Goal: Task Accomplishment & Management: Complete application form

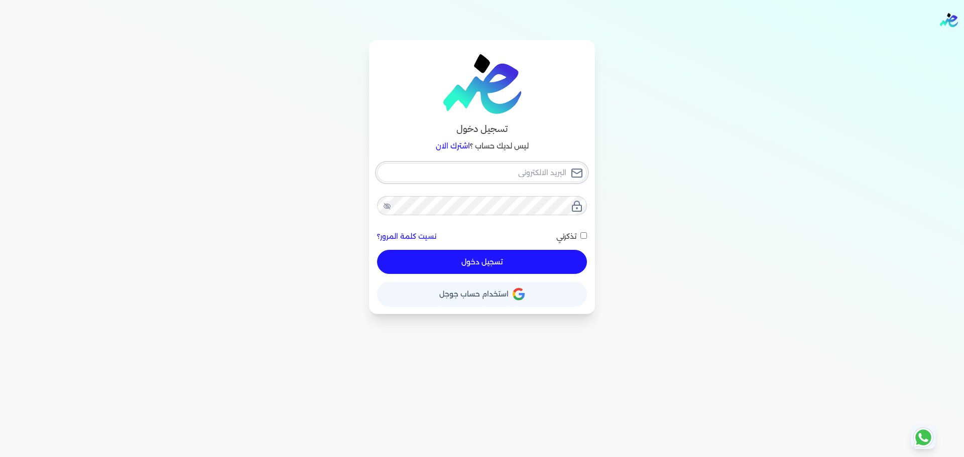
type input "[EMAIL_ADDRESS][DOMAIN_NAME]"
click at [531, 270] on button "تسجيل دخول" at bounding box center [482, 262] width 210 height 24
checkbox input "false"
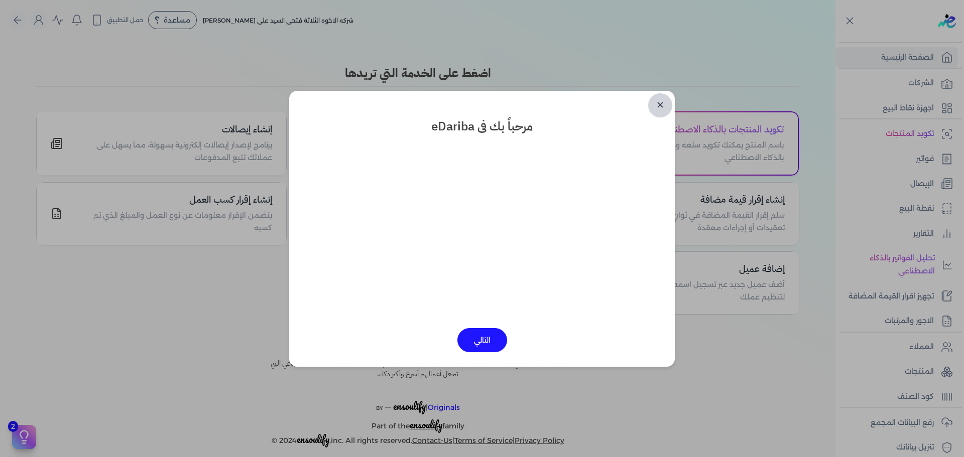
click at [653, 101] on link "✕" at bounding box center [660, 105] width 24 height 24
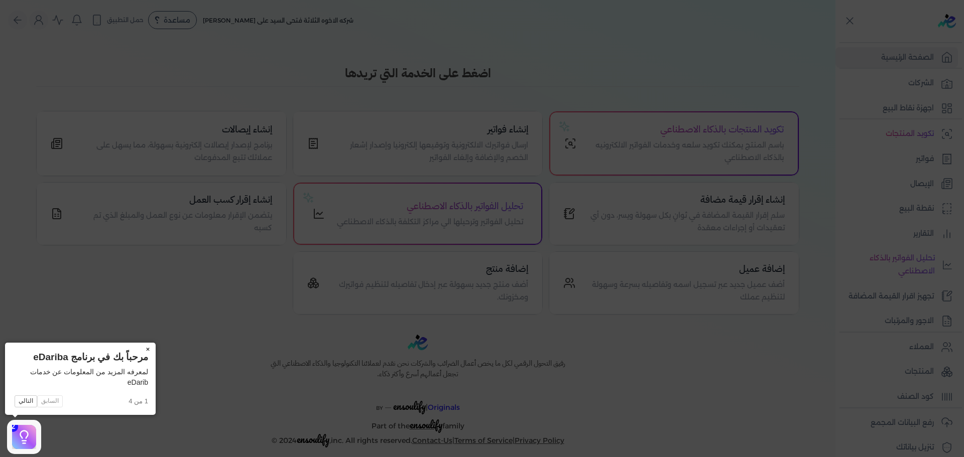
click at [151, 345] on button "×" at bounding box center [148, 350] width 16 height 14
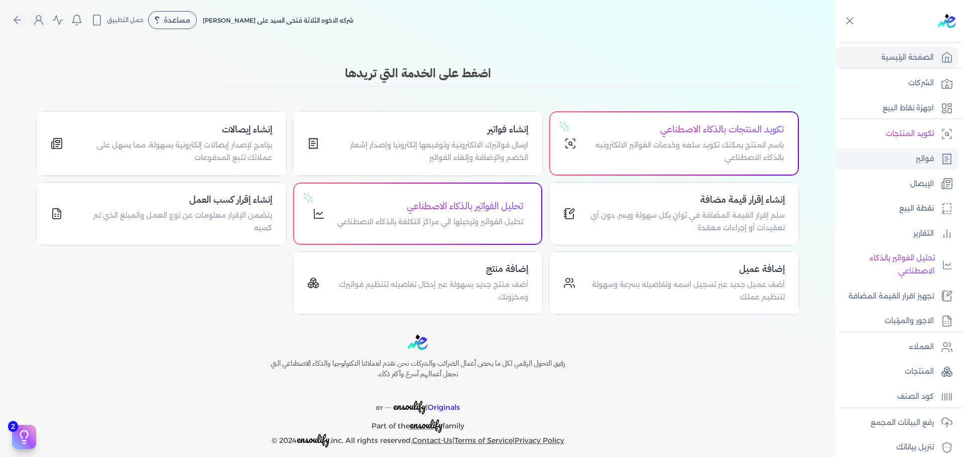
click at [928, 164] on p "فواتير" at bounding box center [924, 159] width 18 height 13
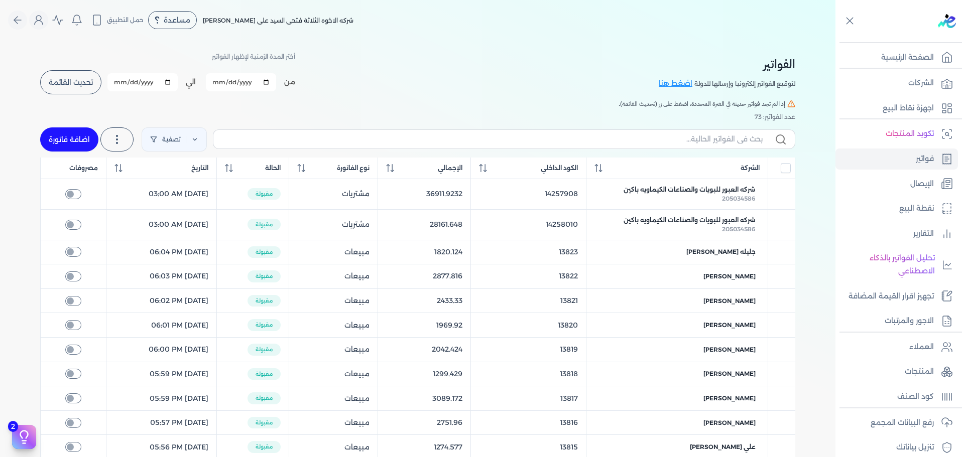
click at [60, 136] on link "اضافة فاتورة" at bounding box center [69, 139] width 58 height 24
select select "EGP"
select select "B"
select select "EGS"
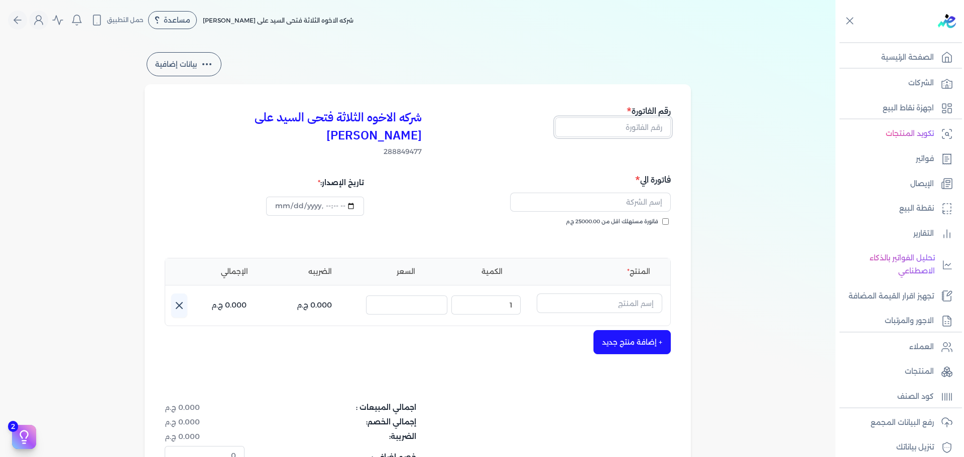
click at [626, 127] on input "text" at bounding box center [612, 126] width 115 height 19
type input "13824"
click at [622, 193] on input "text" at bounding box center [590, 202] width 161 height 19
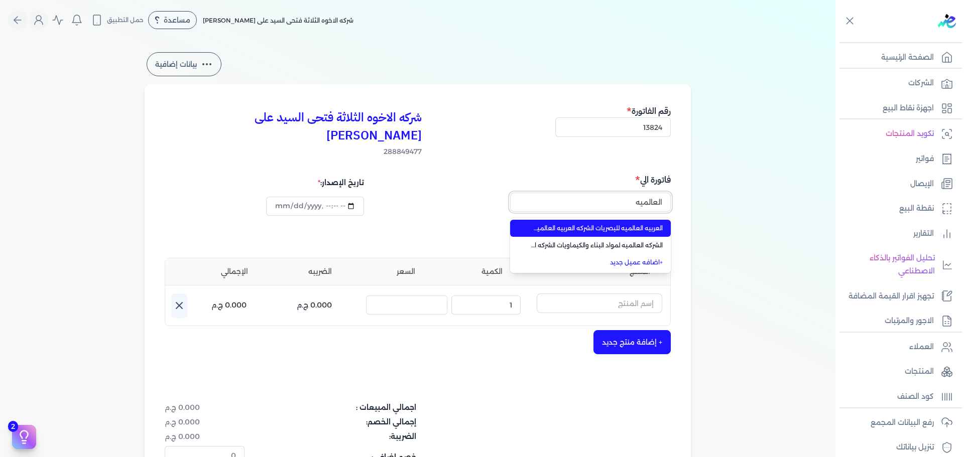
click at [510, 193] on button "العالميه" at bounding box center [590, 204] width 161 height 23
click at [615, 224] on span "العربيه العالميه للبصريات الشركه العربيه العالميه للبصريات" at bounding box center [596, 228] width 132 height 9
type input "العربيه العالميه للبصريات الشركه العربيه العالميه للبصريات"
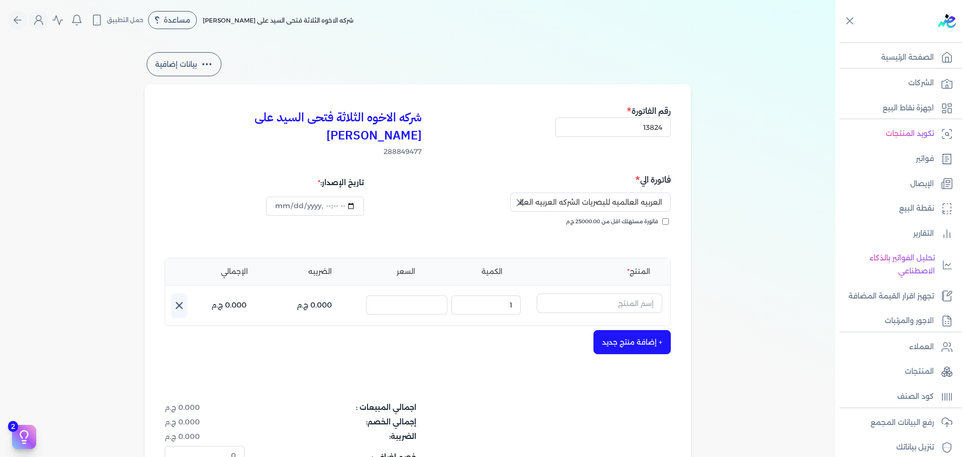
type input "[DATE]T14:01:12"
click at [593, 294] on input "text" at bounding box center [599, 303] width 125 height 19
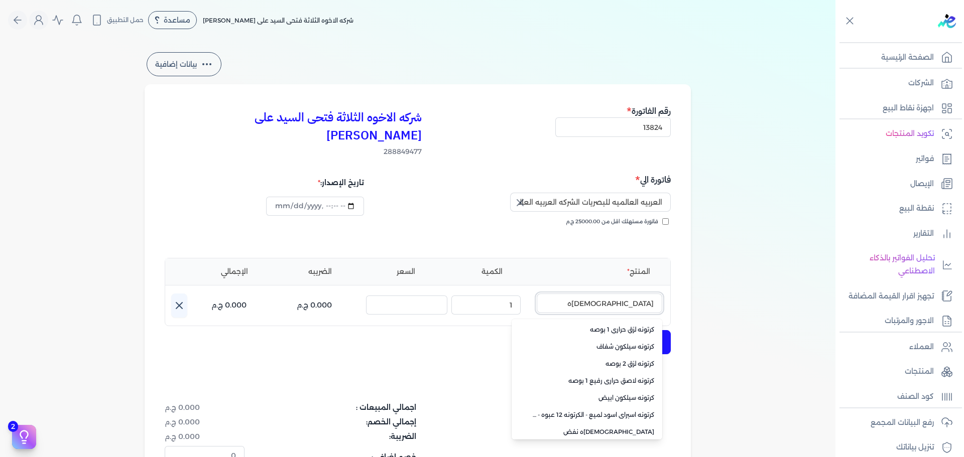
drag, startPoint x: 618, startPoint y: 290, endPoint x: 668, endPoint y: 290, distance: 49.2
click at [668, 294] on div "اسم المنتج : كرتونه كرتونه لزق حراري 1 بوصه كرتونه سيلكون شفاف كرتونه لزق 2 بوص…" at bounding box center [420, 306] width 499 height 24
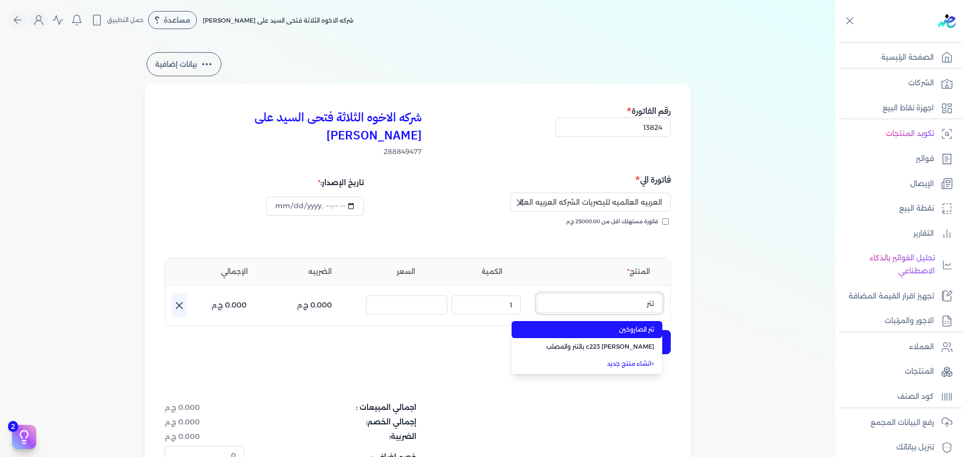
type input "تنر"
click at [641, 325] on span "تنر الصاروخين" at bounding box center [592, 329] width 122 height 9
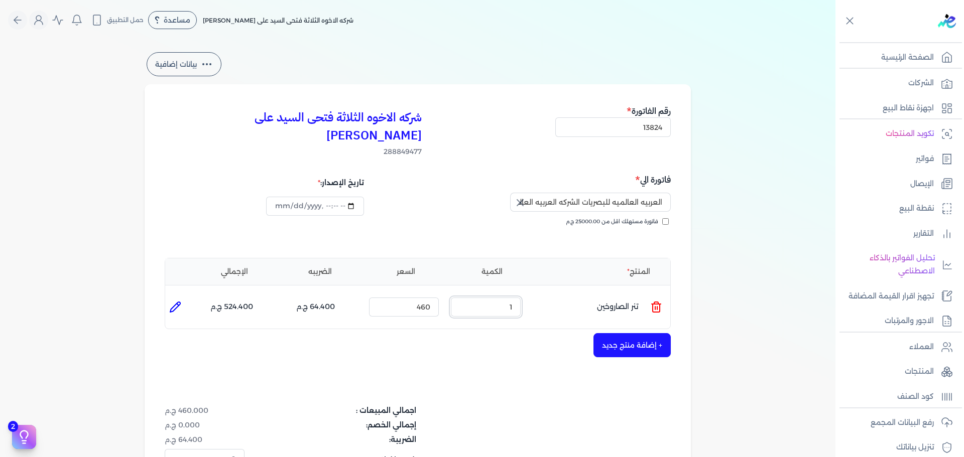
drag, startPoint x: 498, startPoint y: 286, endPoint x: 768, endPoint y: 316, distance: 272.2
click at [749, 314] on div "بيانات إضافية شركه الاخوه الثلاثة فتحى السيد على [PERSON_NAME] 288849477 رقم ال…" at bounding box center [417, 305] width 835 height 510
type input "14"
drag, startPoint x: 438, startPoint y: 289, endPoint x: 711, endPoint y: 293, distance: 273.1
click at [640, 294] on ul "المنتج : تنر الصاروخين الكمية : 14 السعر : 460 الضريبه : 901.600 ج.م الإجمالي :…" at bounding box center [417, 307] width 505 height 27
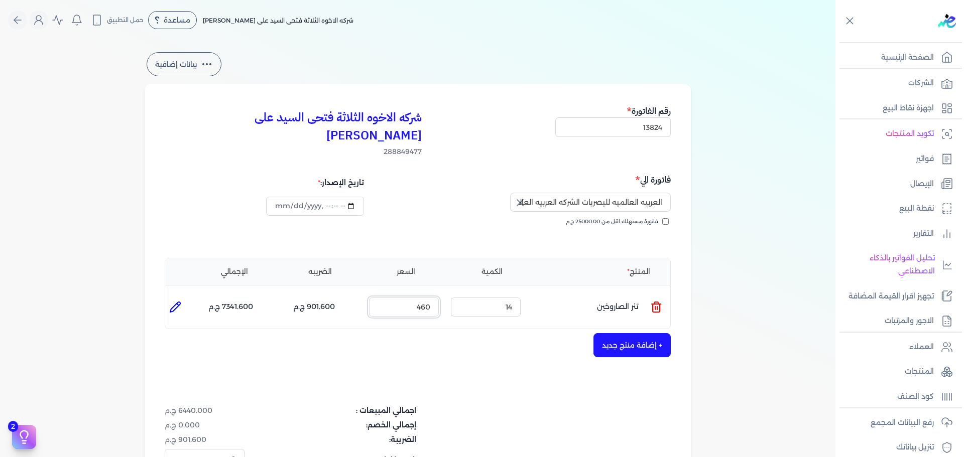
click at [417, 298] on input "460" at bounding box center [404, 307] width 70 height 19
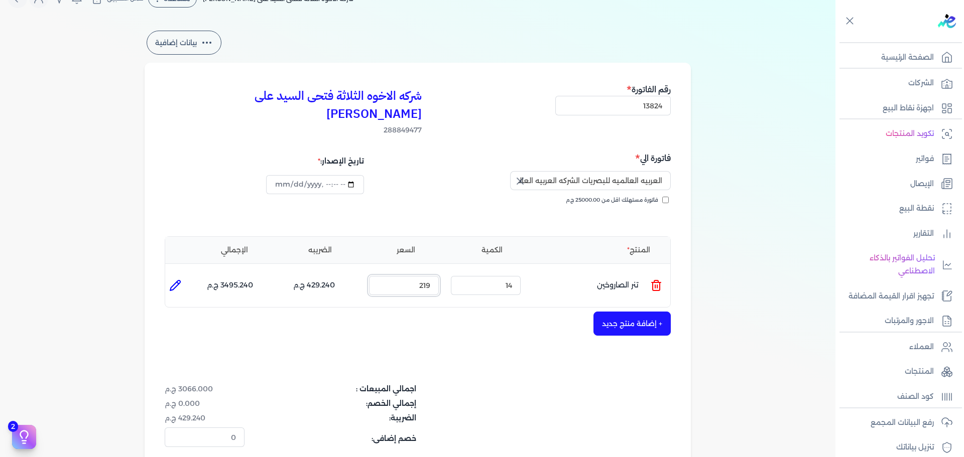
scroll to position [151, 0]
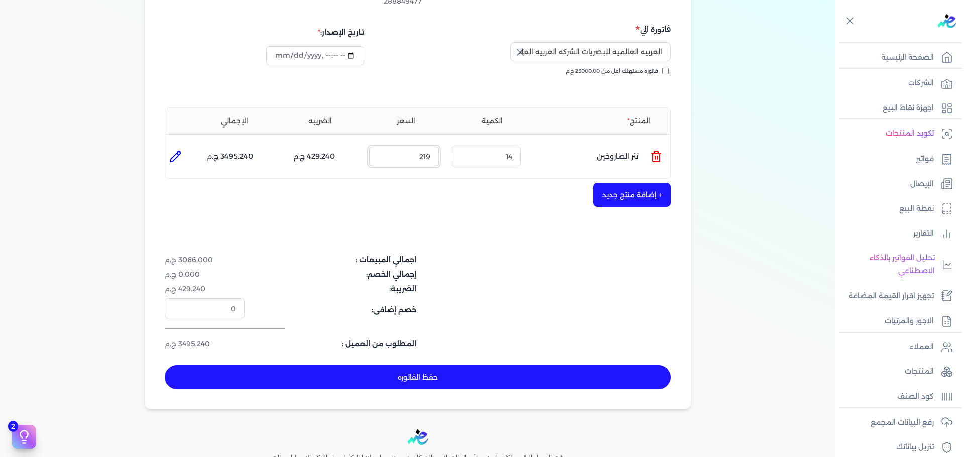
type input "219"
click at [185, 147] on li at bounding box center [175, 157] width 20 height 20
type input "تنر الصاروخين"
type input "219"
type input "14"
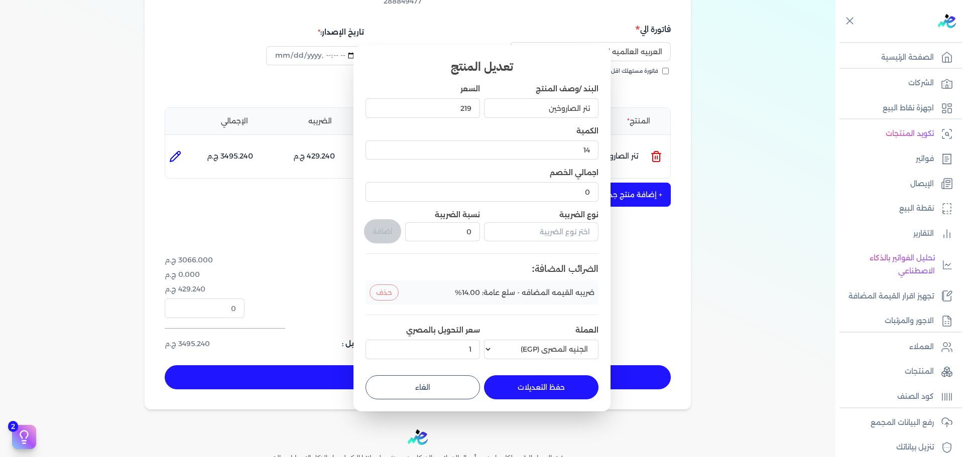
click at [465, 384] on button "الغاء" at bounding box center [422, 387] width 114 height 24
type input "0"
type input "1"
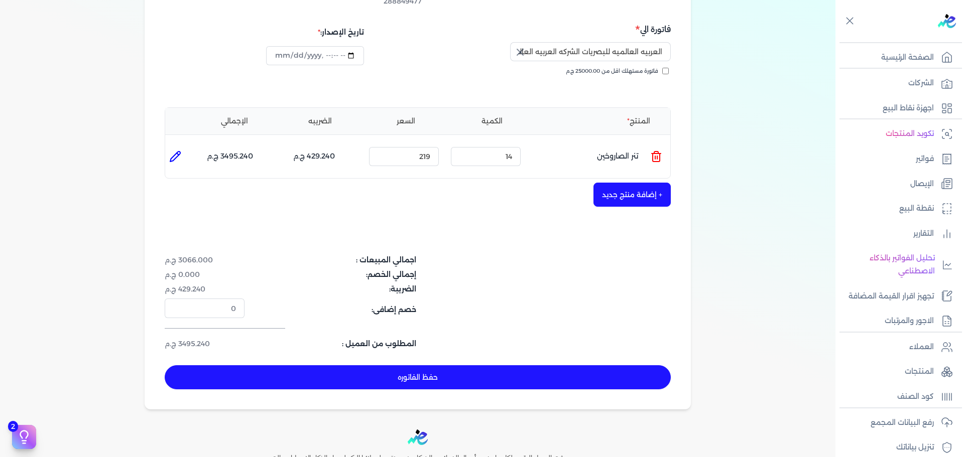
drag, startPoint x: 178, startPoint y: 139, endPoint x: 192, endPoint y: 145, distance: 15.3
click at [178, 151] on icon at bounding box center [175, 157] width 12 height 12
type input "تنر الصاروخين"
type input "219"
type input "14"
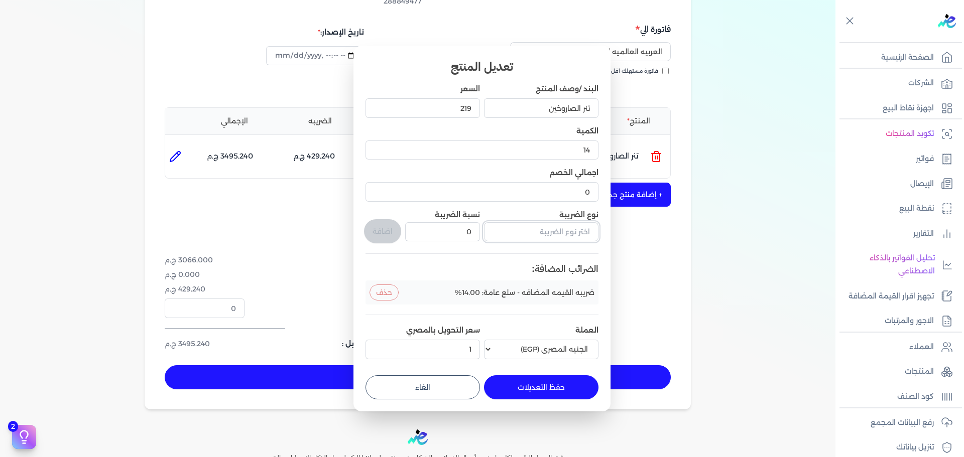
click at [562, 229] on input "text" at bounding box center [541, 231] width 114 height 19
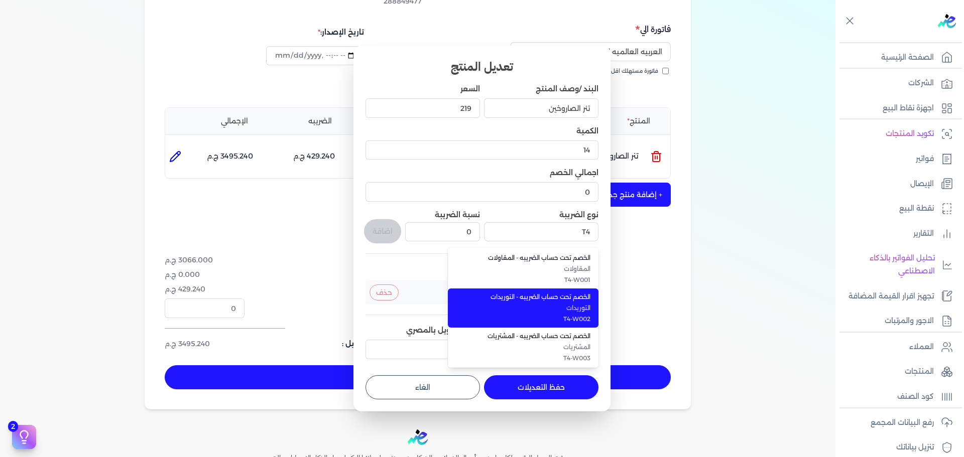
drag, startPoint x: 565, startPoint y: 305, endPoint x: 531, endPoint y: 283, distance: 40.1
click at [564, 305] on span "التوريدات" at bounding box center [529, 308] width 122 height 9
type input "الخصم تحت حساب الضريبه - التوريدات"
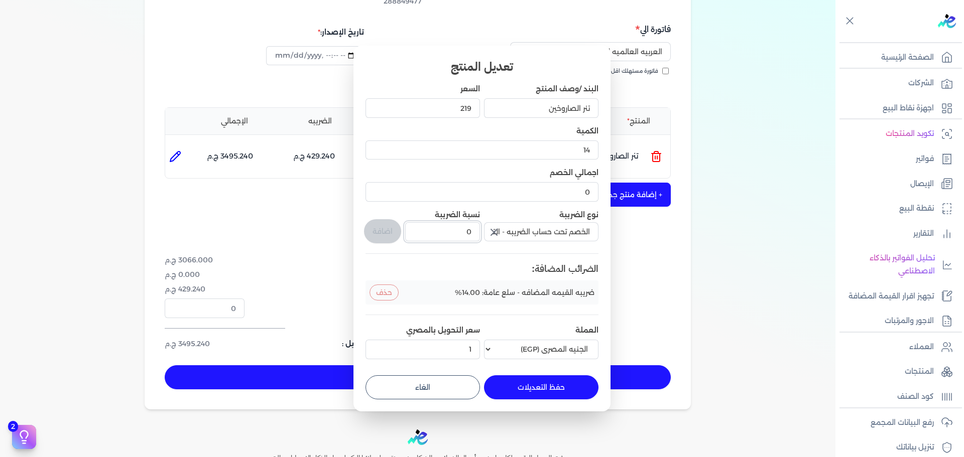
drag, startPoint x: 467, startPoint y: 232, endPoint x: 495, endPoint y: 230, distance: 28.1
click at [482, 230] on div "البند /وصف المنتج تنر الصاروخين السعر 219 الكمية 14 اجمالي الخصم 0 نوع الضريبة …" at bounding box center [481, 223] width 233 height 279
type input "1"
click at [382, 229] on button "اضافة" at bounding box center [382, 231] width 37 height 24
type input "0"
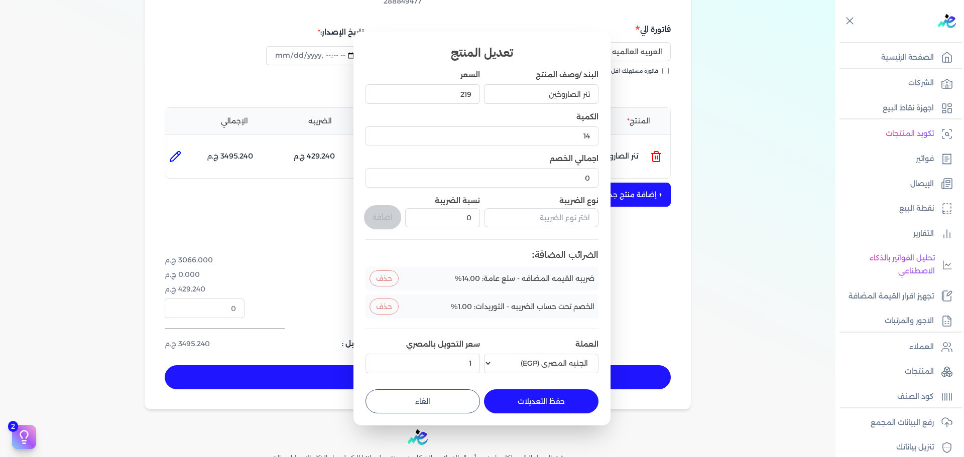
click at [558, 404] on button "حفظ التعديلات" at bounding box center [541, 401] width 114 height 24
type input "0"
type input "1"
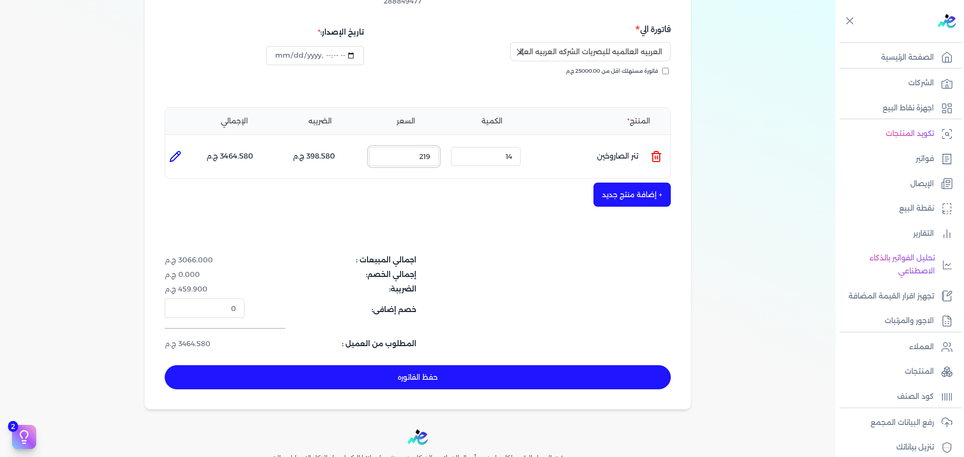
drag, startPoint x: 418, startPoint y: 139, endPoint x: 496, endPoint y: 139, distance: 78.3
click at [496, 143] on ul "المنتج : تنر الصاروخين الكمية : 14 السعر : 219 الضريبه : 398.580 ج.م الإجمالي :…" at bounding box center [417, 156] width 505 height 27
type input "220"
click at [406, 183] on div "+ إضافة منتج جديد" at bounding box center [418, 195] width 506 height 24
click at [478, 365] on button "حفظ الفاتوره" at bounding box center [418, 377] width 506 height 24
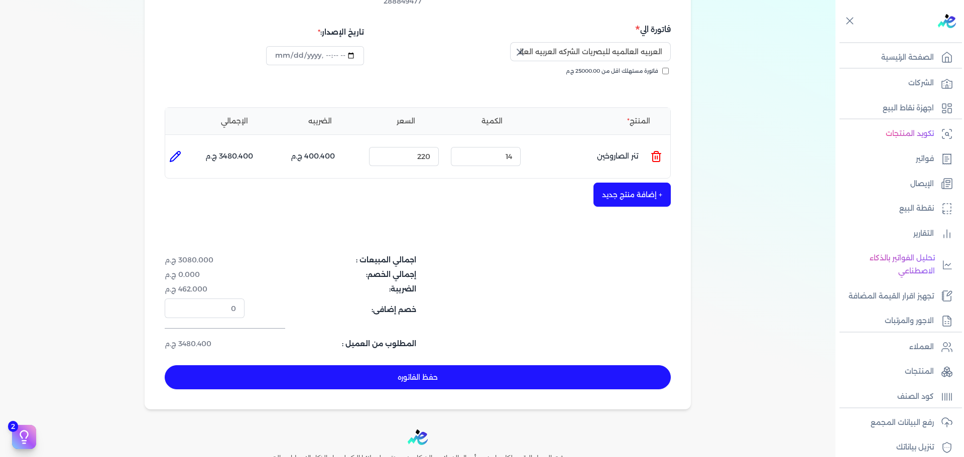
type input "[DATE]"
